Goal: Task Accomplishment & Management: Manage account settings

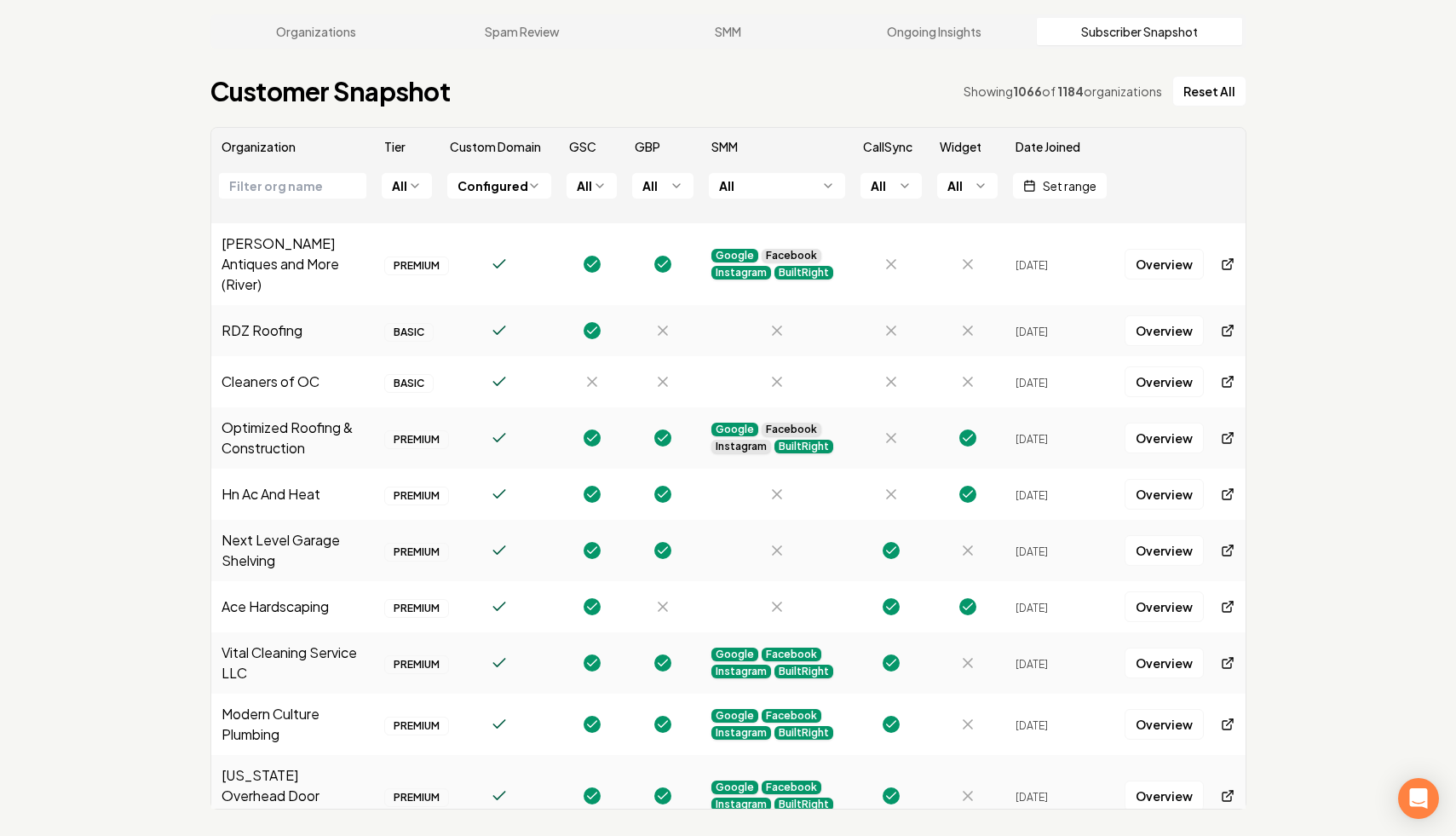
scroll to position [4790, 0]
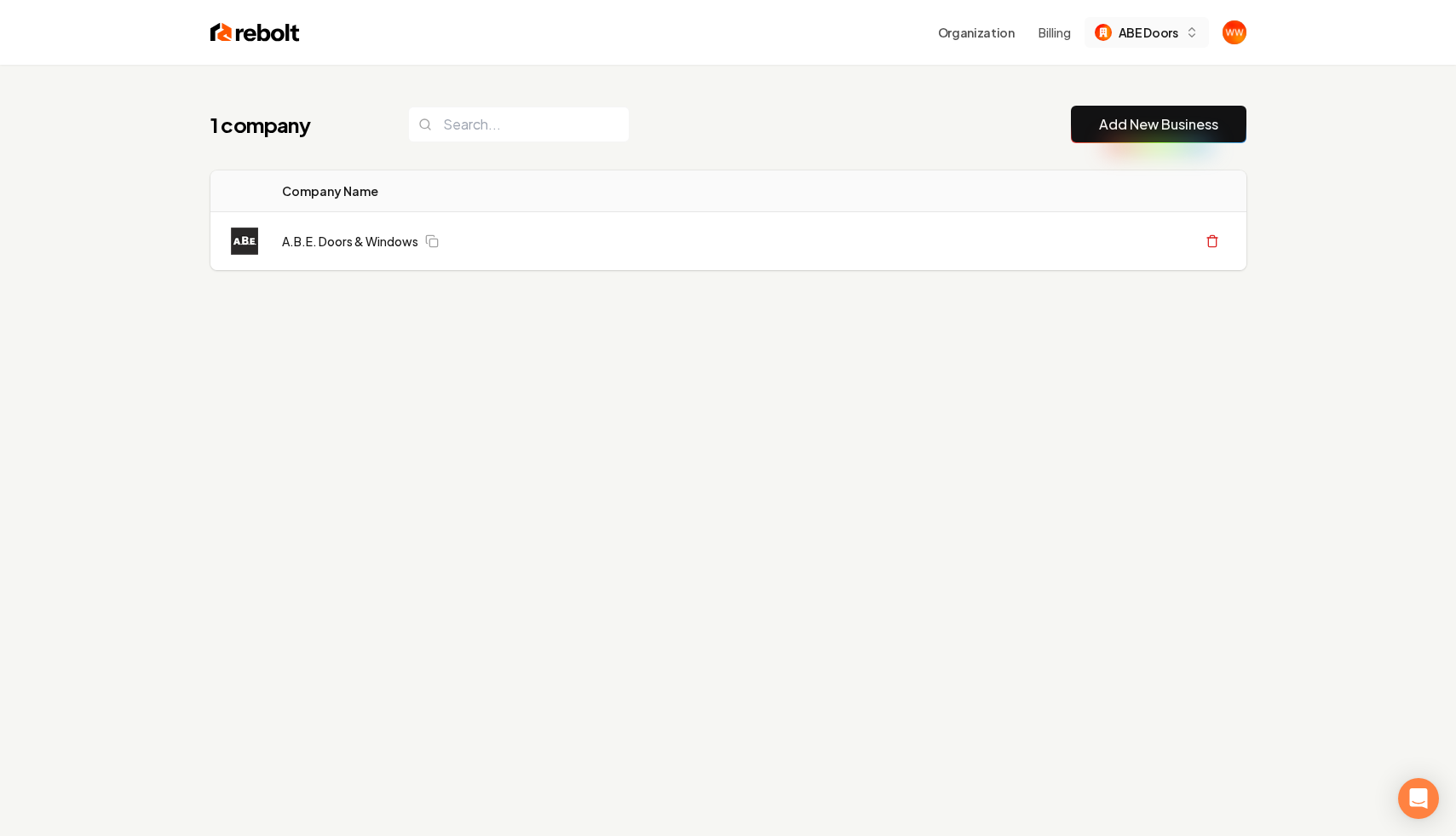
click at [1151, 46] on button "ABE Doors" at bounding box center [1147, 33] width 124 height 31
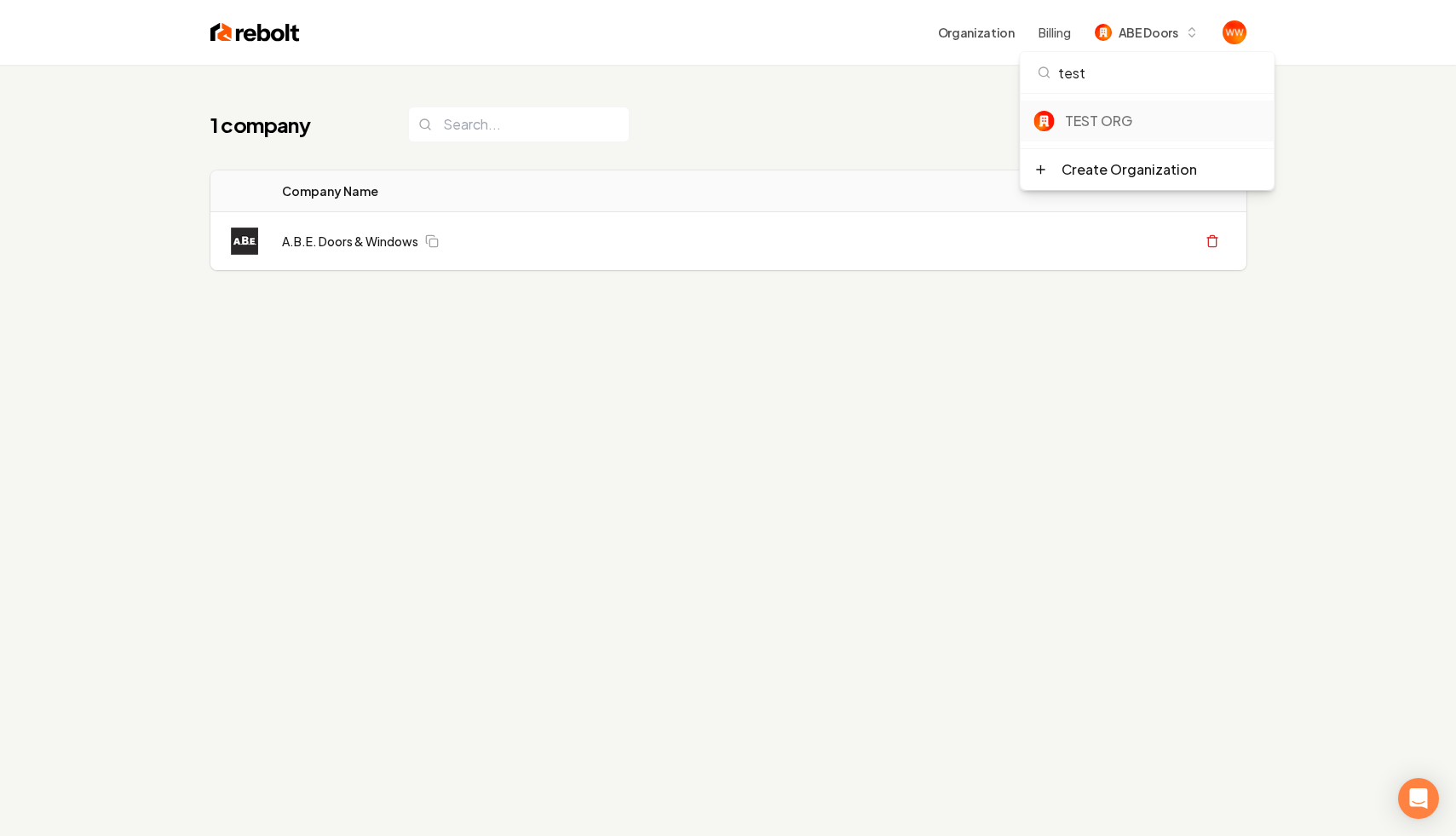
type input "test"
click at [1101, 131] on div "TEST ORG" at bounding box center [1163, 120] width 196 height 20
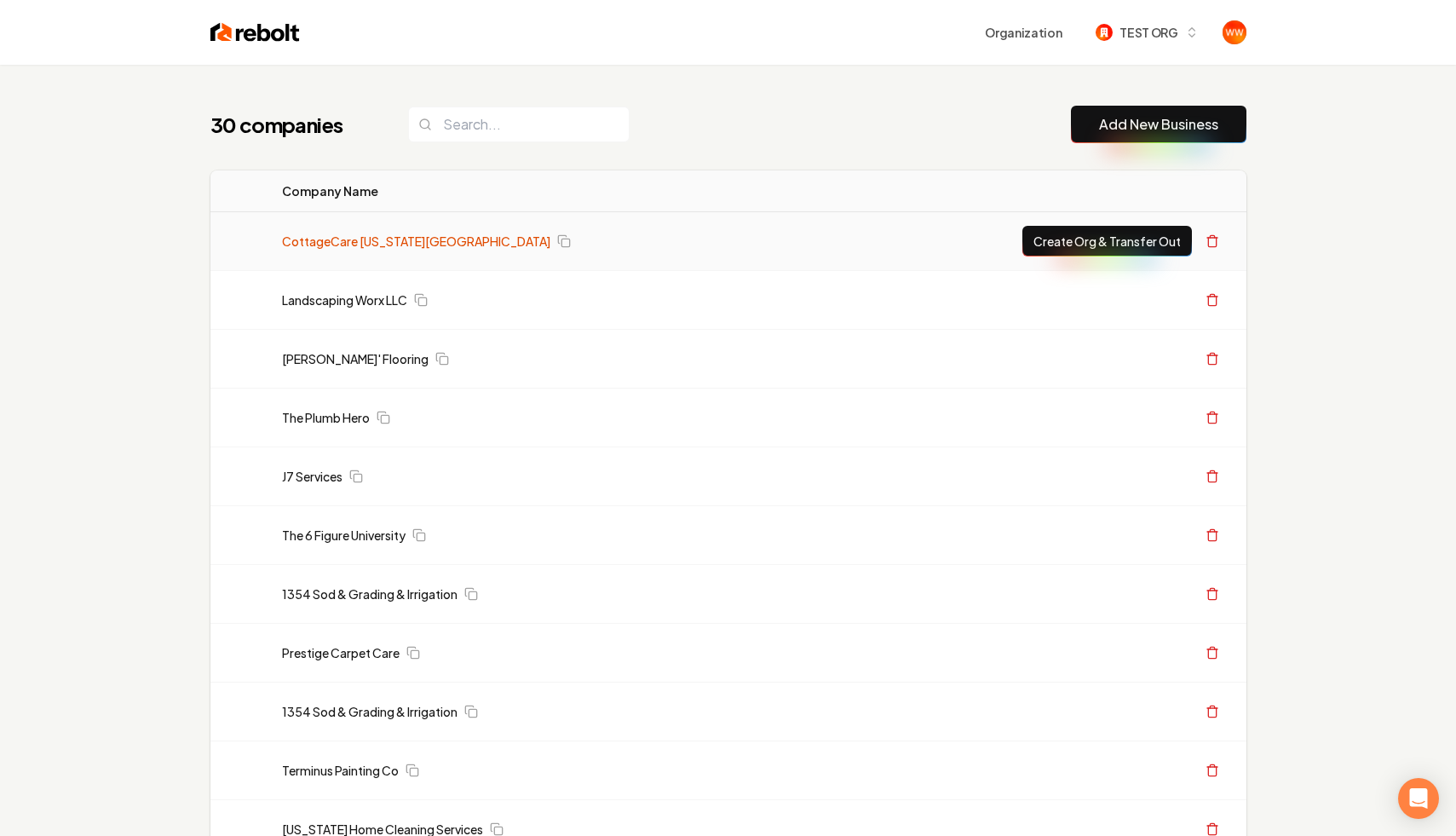
click at [352, 248] on link "CottageCare Virginia Beach" at bounding box center [416, 241] width 268 height 17
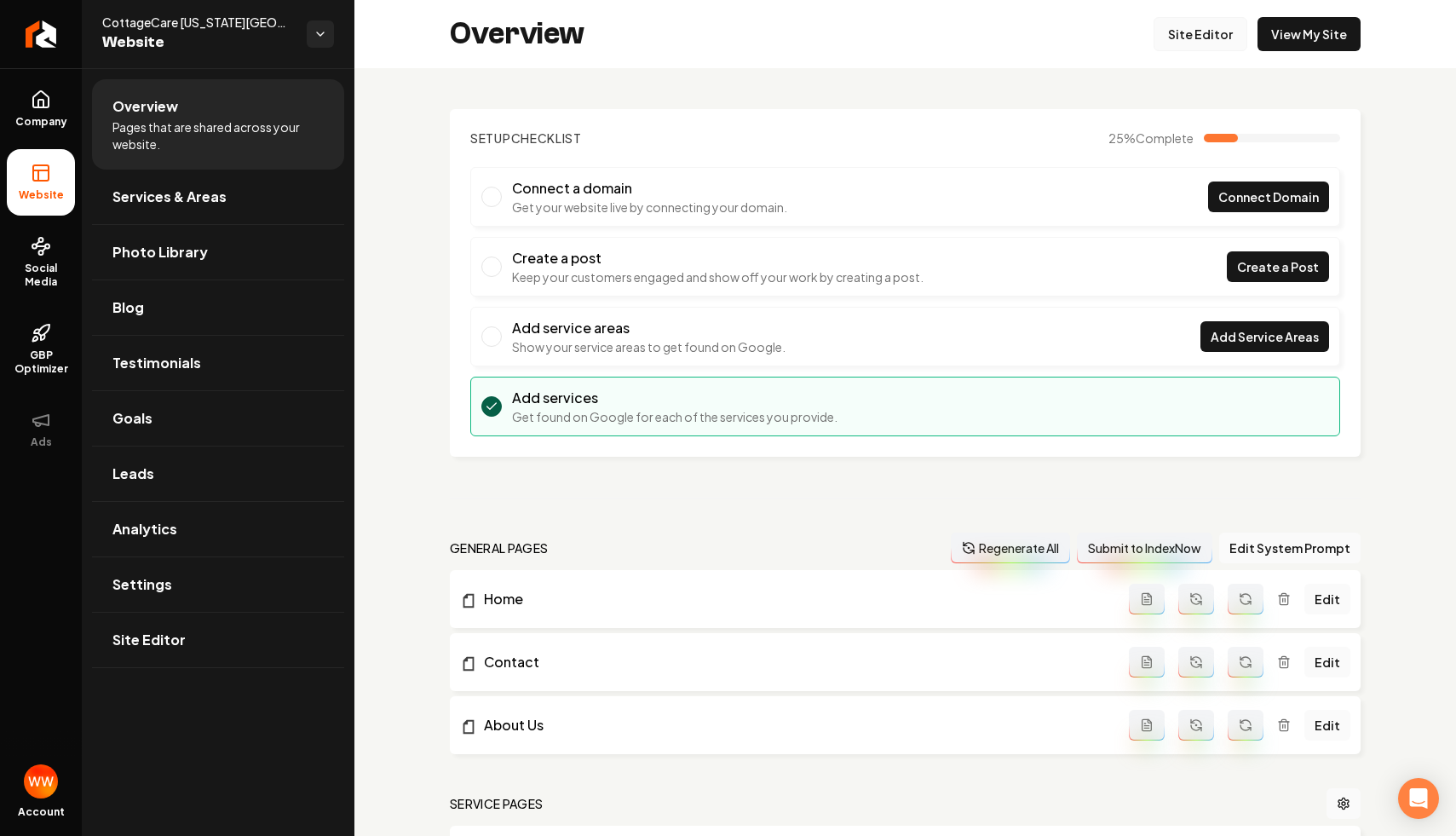
click at [1220, 24] on link "Site Editor" at bounding box center [1200, 34] width 94 height 34
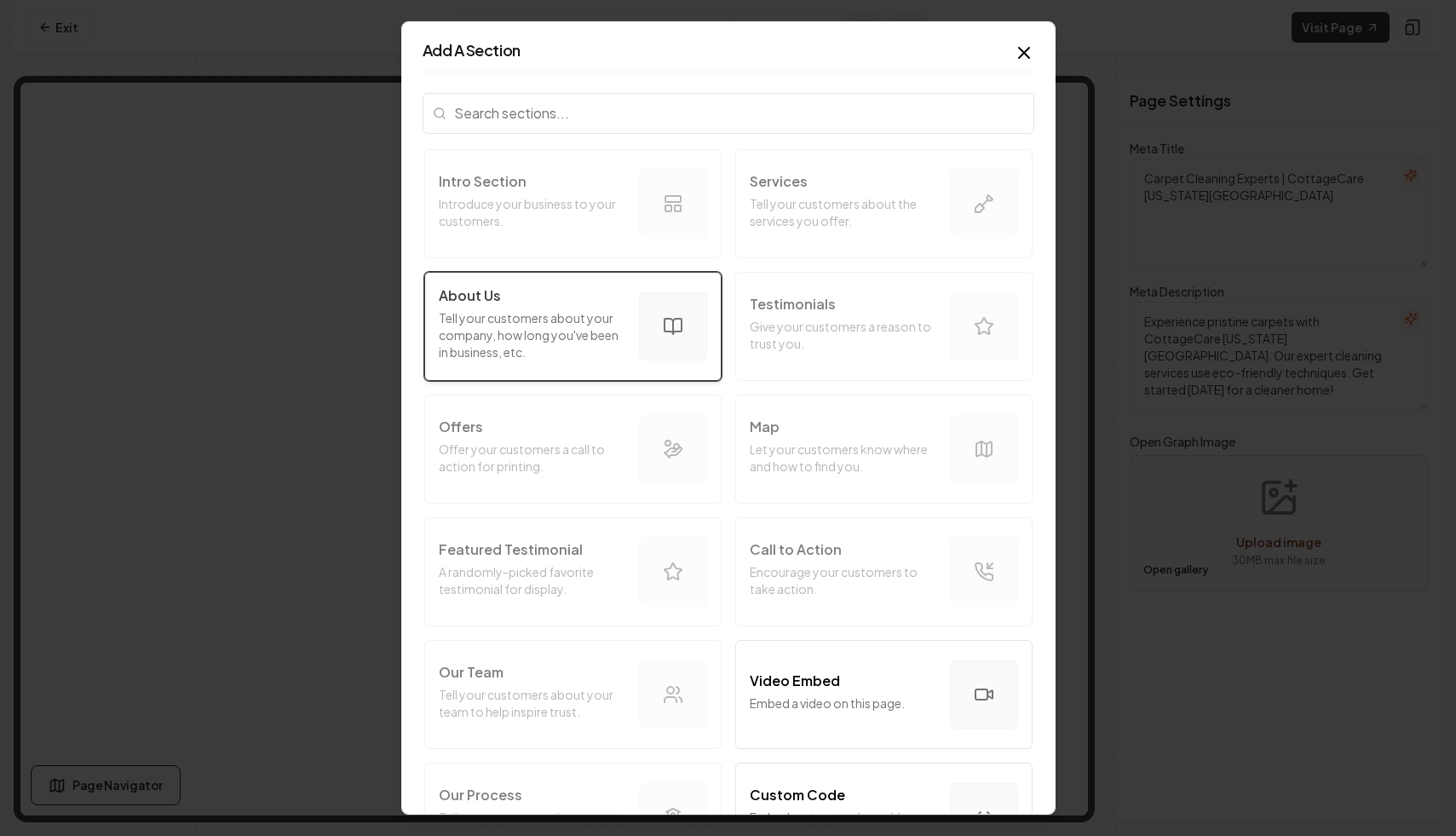
scroll to position [4, 0]
click at [588, 344] on p "Tell your customers about your company, how long you've been in business, etc." at bounding box center [532, 331] width 187 height 51
click at [560, 329] on p "Tell your customers about your company, how long you've been in business, etc." at bounding box center [532, 334] width 187 height 51
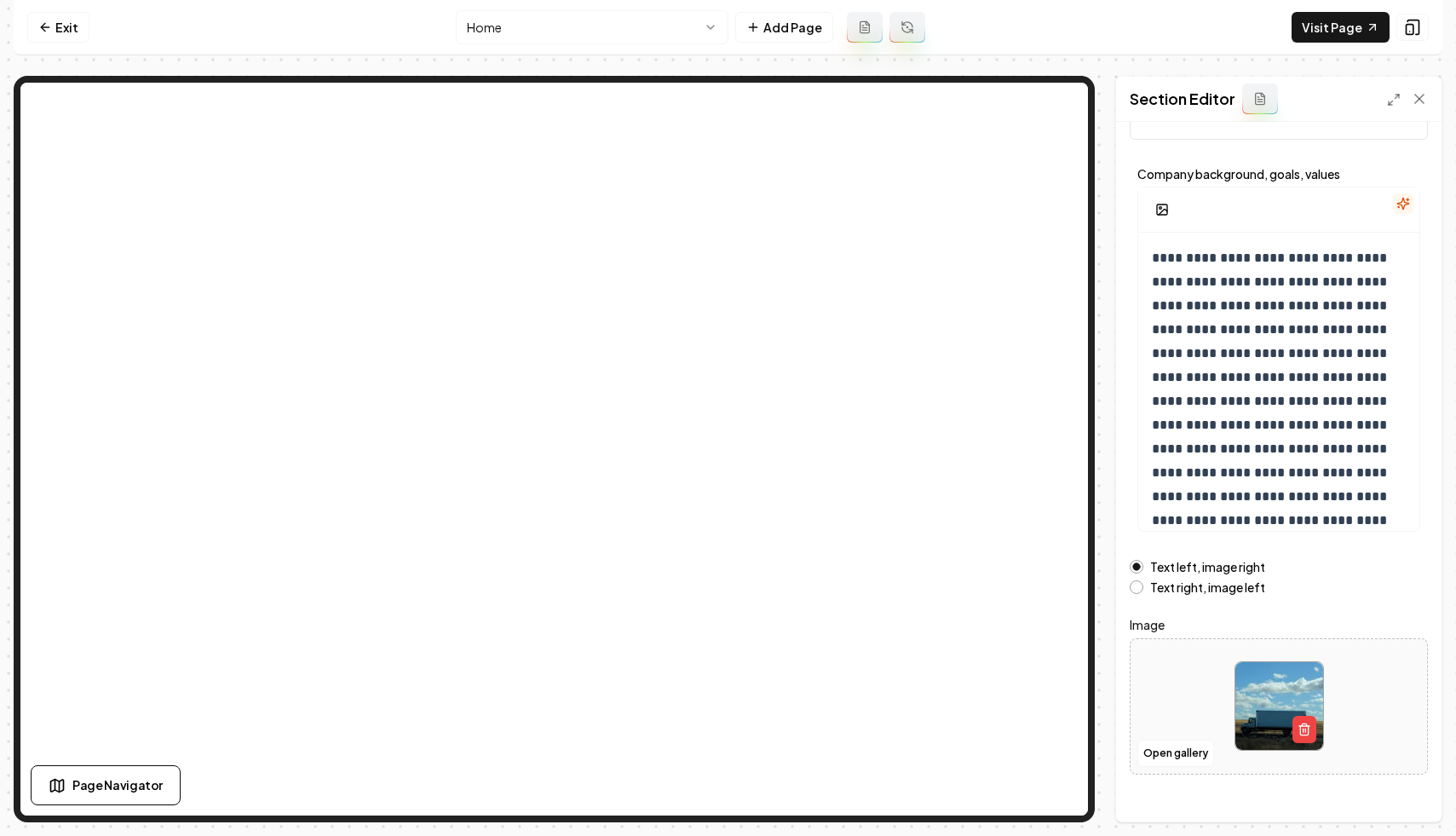
scroll to position [84, 0]
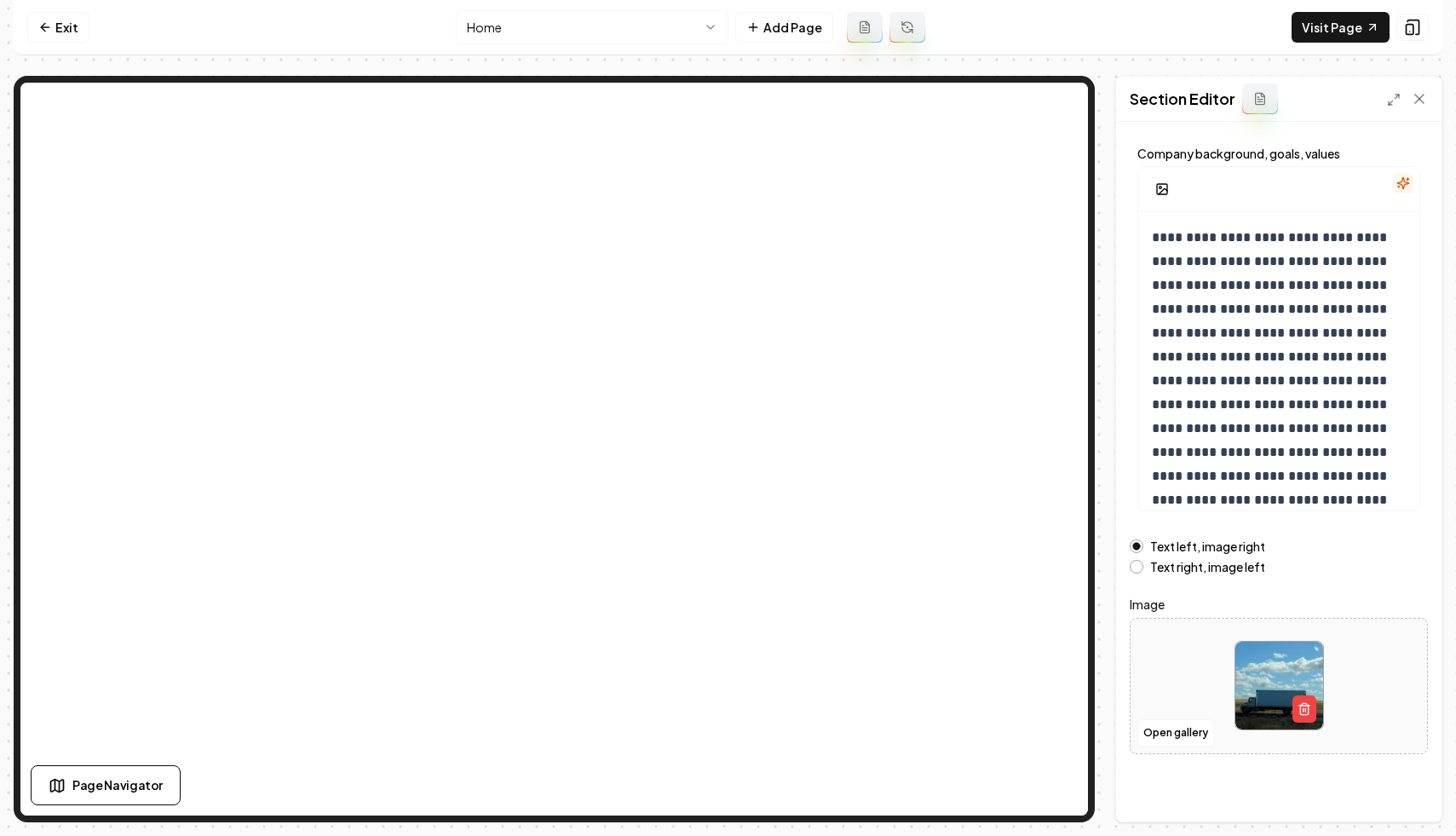
click at [1181, 569] on label "Text right, image left" at bounding box center [1208, 567] width 115 height 12
click at [1144, 569] on button "Text right, image left" at bounding box center [1137, 567] width 14 height 14
click at [1397, 790] on button "Save" at bounding box center [1404, 792] width 50 height 31
click at [542, 10] on nav "Exit Home Add Page Visit Page" at bounding box center [728, 27] width 1429 height 55
click at [540, 15] on html "**********" at bounding box center [728, 418] width 1456 height 836
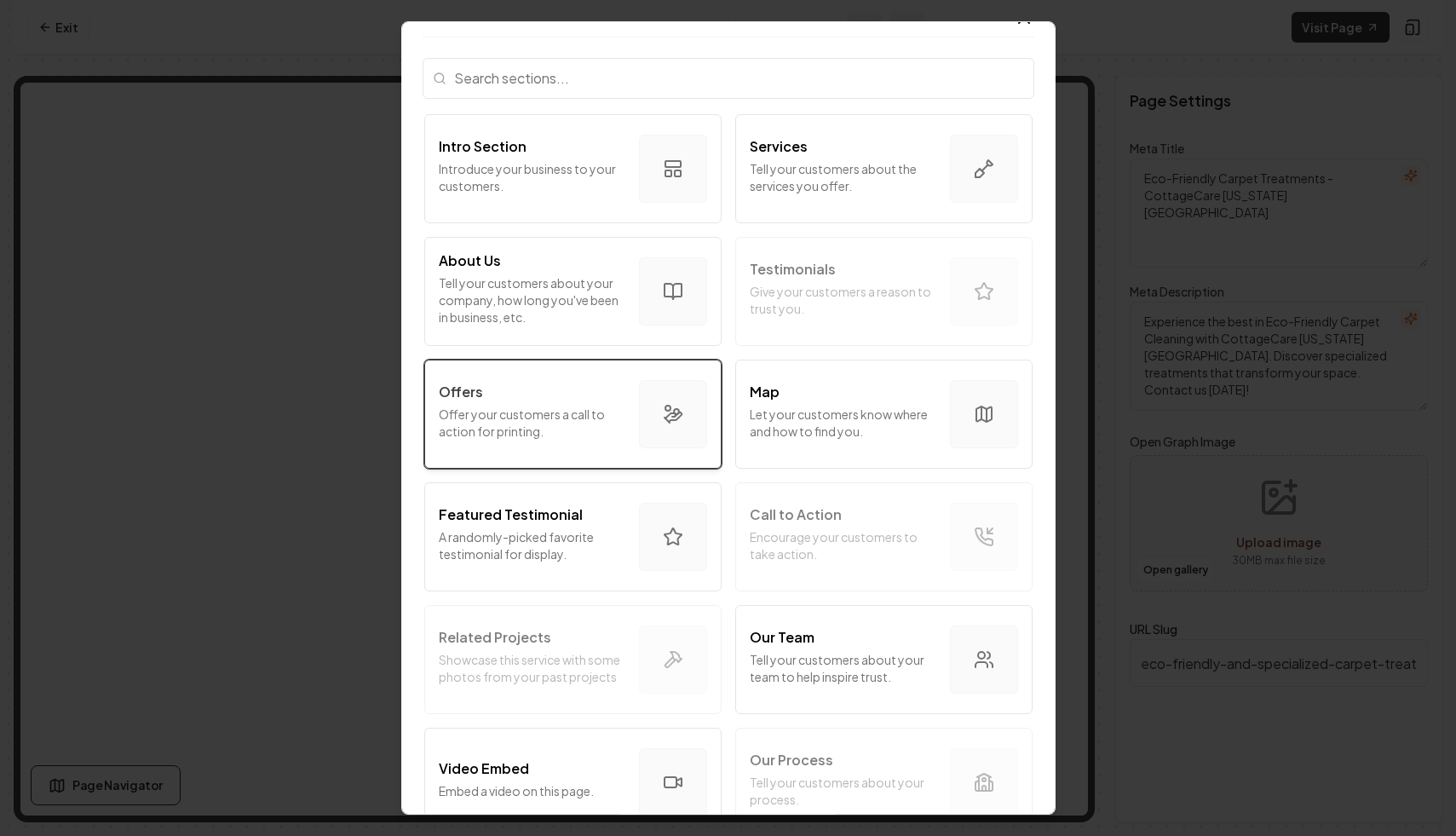
scroll to position [36, 0]
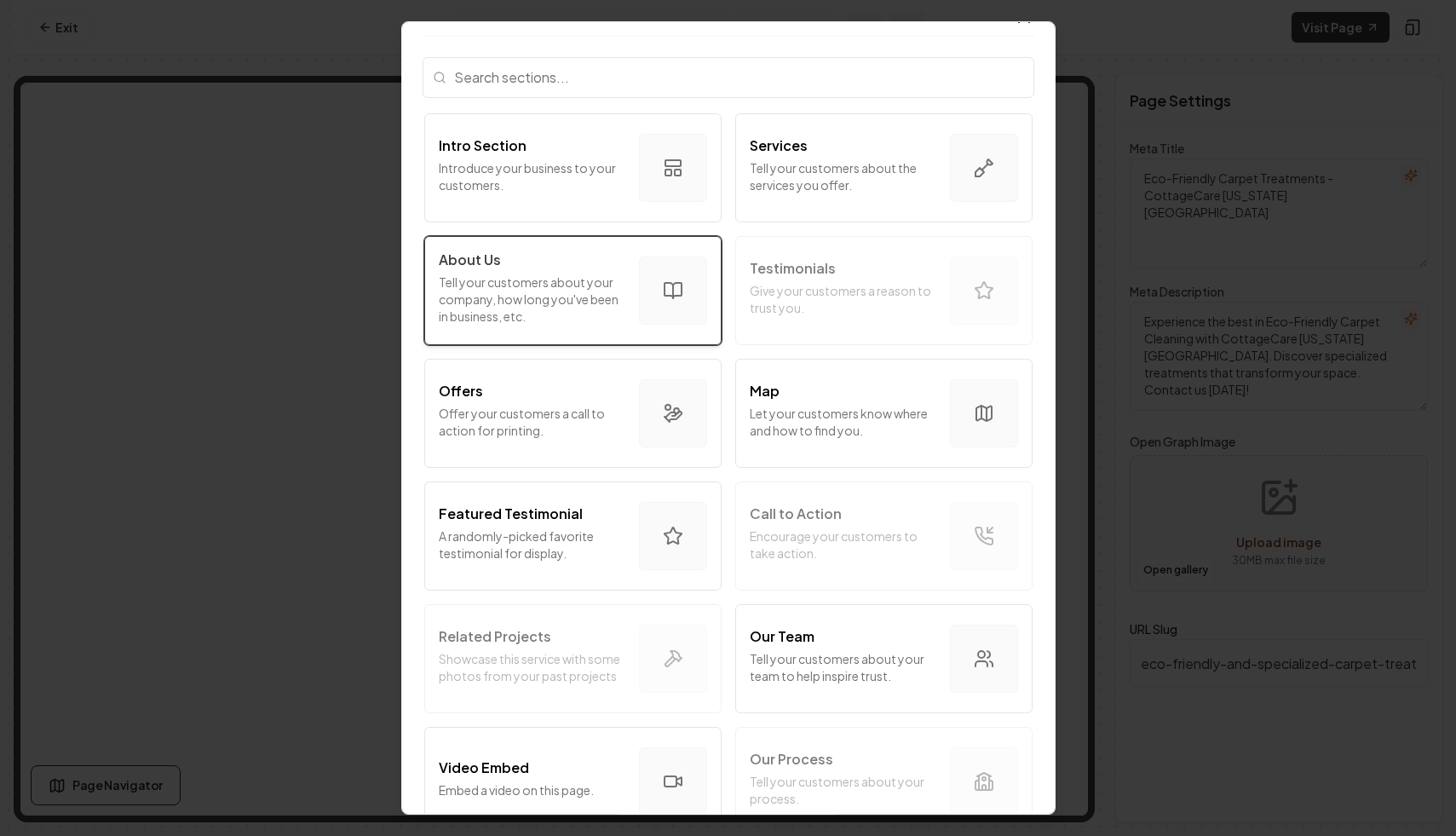
click at [567, 331] on button "About Us Tell your customers about your company, how long you've been in busine…" at bounding box center [573, 291] width 297 height 109
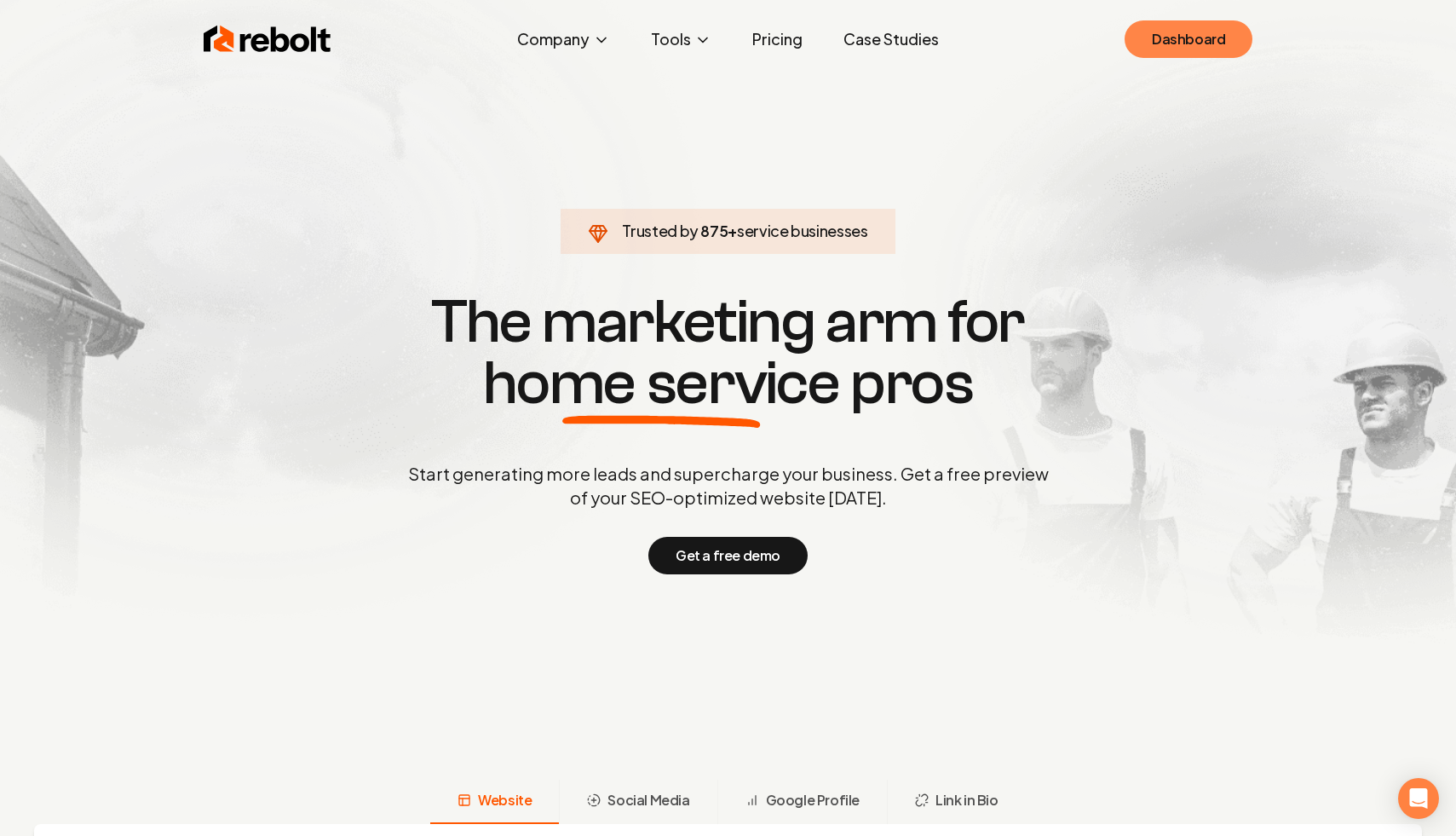
click at [1165, 46] on link "Dashboard" at bounding box center [1189, 39] width 128 height 38
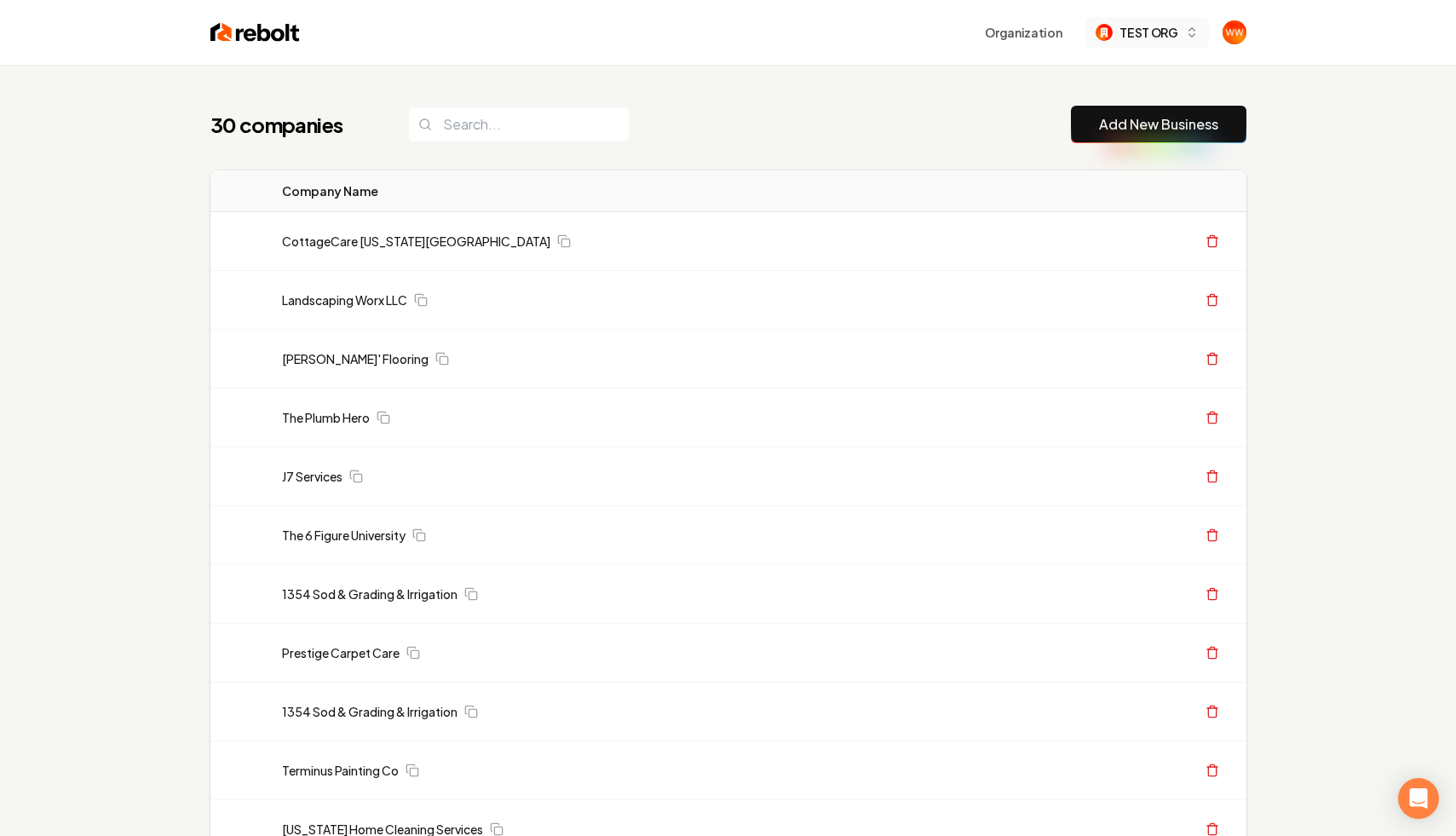
click at [1128, 31] on span "TEST ORG" at bounding box center [1149, 33] width 58 height 17
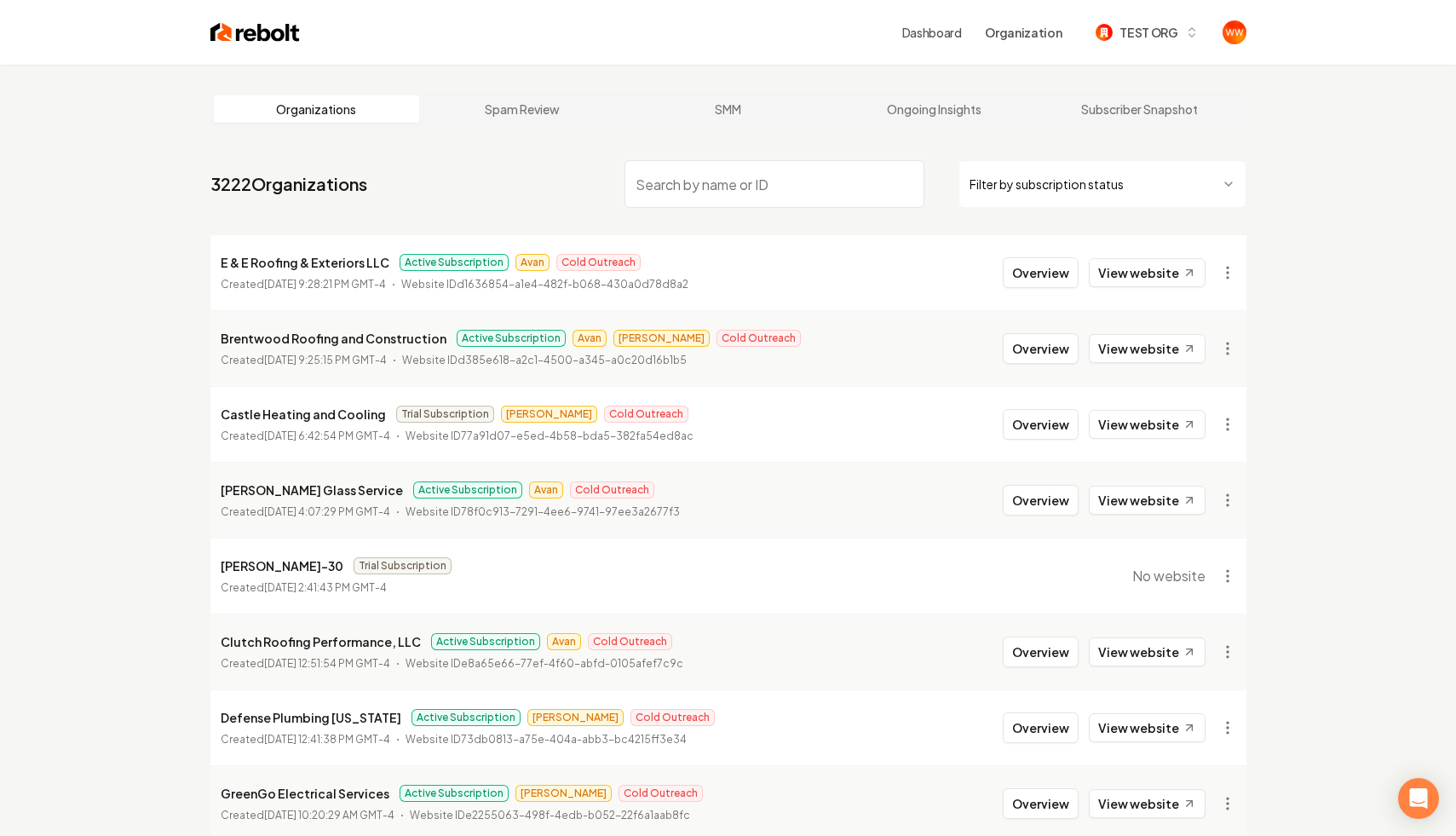
type input "brushbusterswi.com"
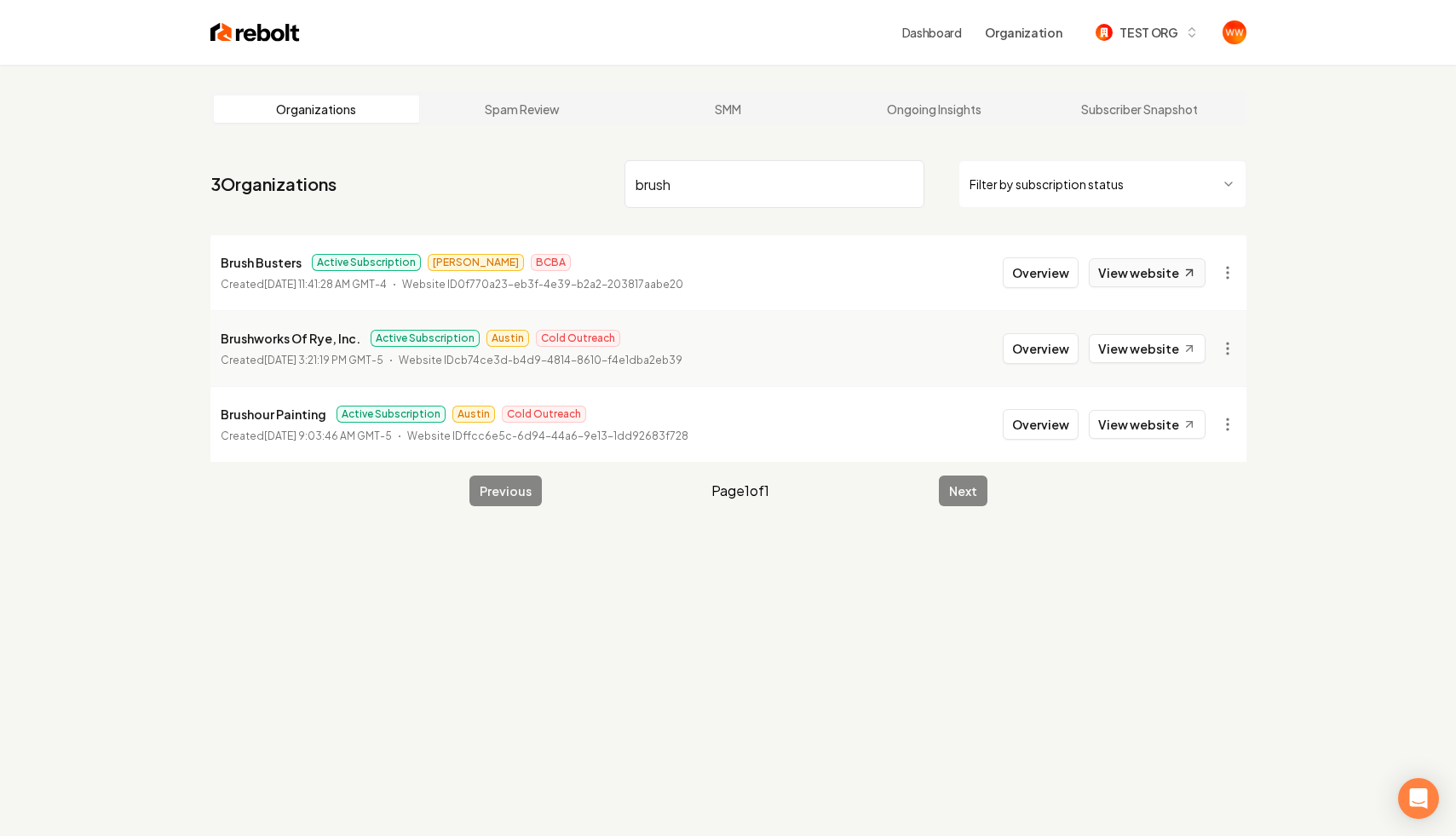
type input "brush"
click at [1109, 281] on link "View website" at bounding box center [1147, 273] width 117 height 29
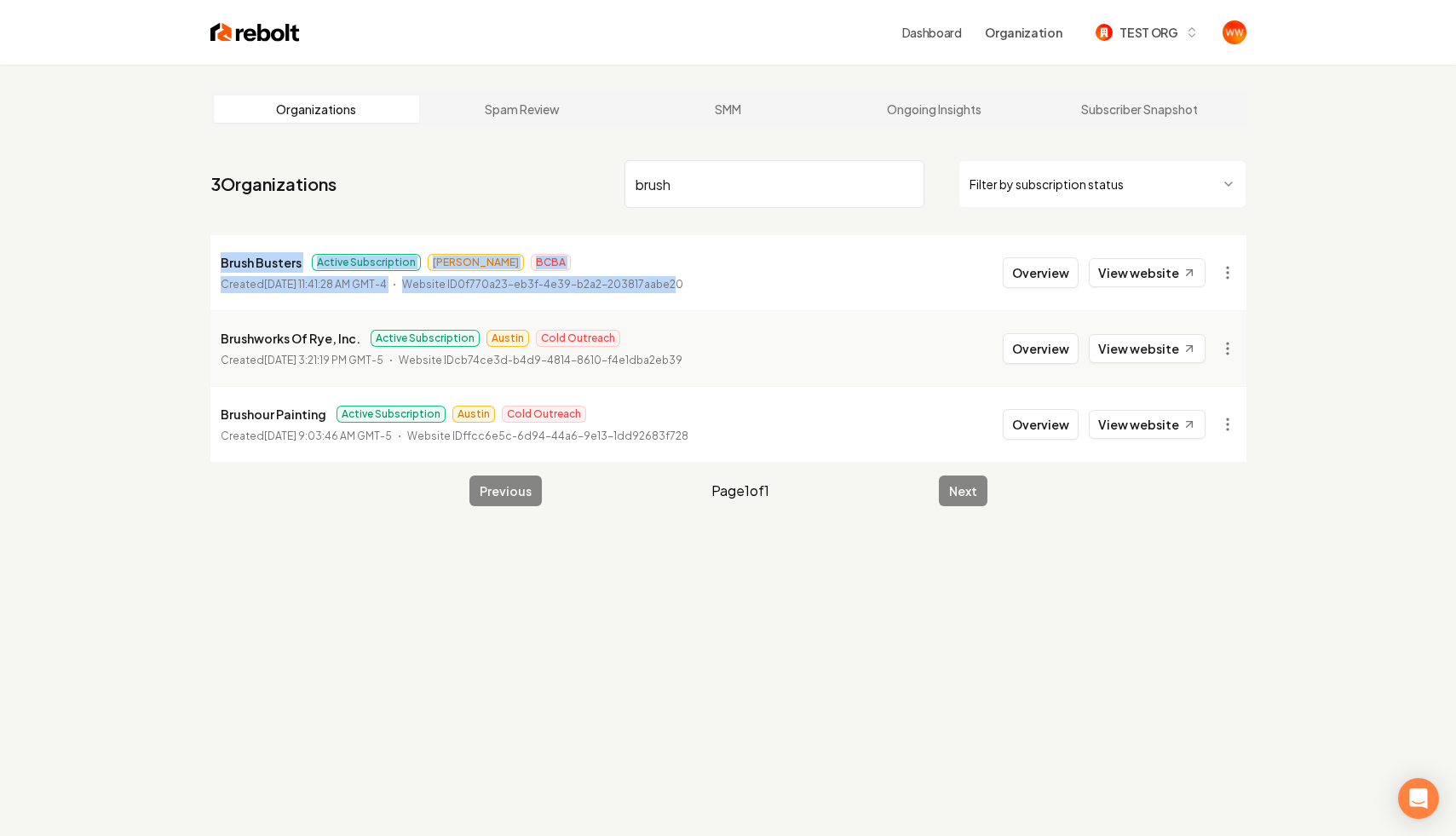
drag, startPoint x: 737, startPoint y: 287, endPoint x: 216, endPoint y: 258, distance: 521.8
click at [216, 258] on li "Brush Busters Active Subscription James BCBA Created September 25, 2025, 11:41:…" at bounding box center [728, 272] width 1037 height 75
